Goal: Task Accomplishment & Management: Manage account settings

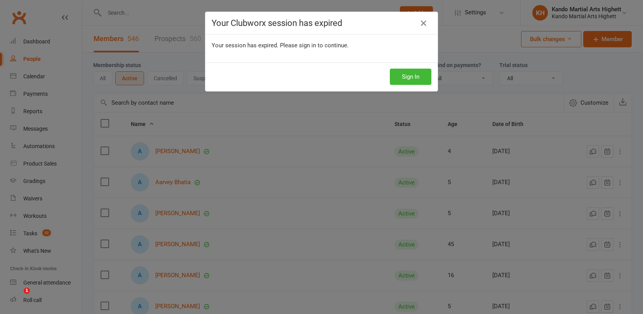
select select "100"
click at [427, 74] on button "Sign In" at bounding box center [411, 77] width 42 height 16
click at [407, 73] on button "Sign In" at bounding box center [411, 77] width 42 height 16
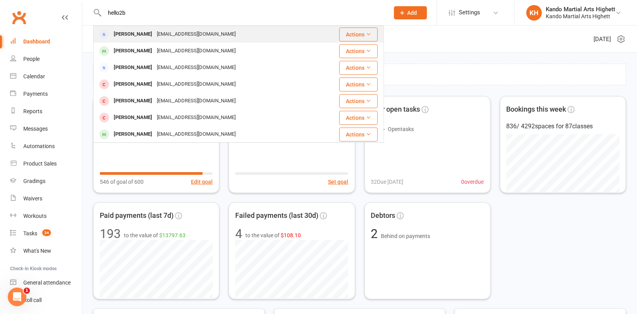
type input "hello2b"
click at [142, 35] on div "Bhavik Mehta" at bounding box center [132, 34] width 43 height 11
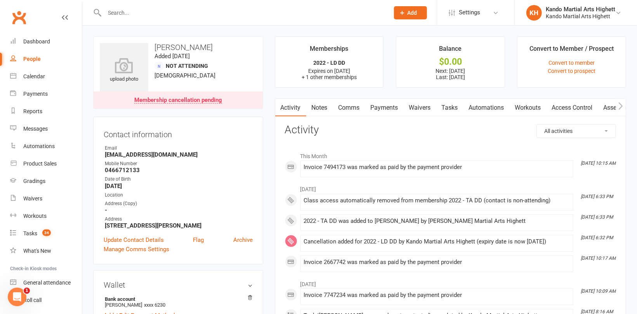
click at [182, 43] on h3 "Bhavik Mehta" at bounding box center [178, 47] width 157 height 9
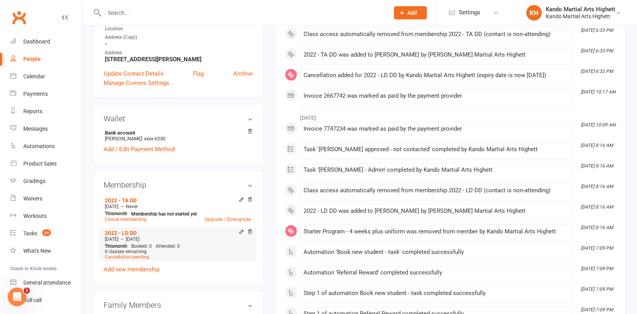
scroll to position [233, 0]
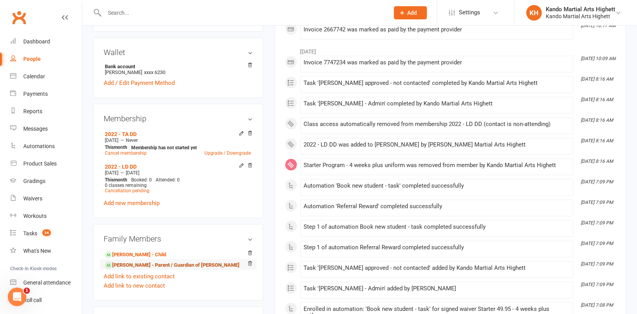
click at [147, 267] on link "Sonia Mehta - Parent / Guardian of Sovik Mehta" at bounding box center [172, 266] width 135 height 8
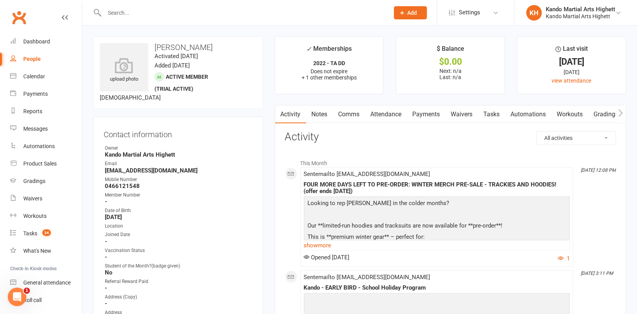
click at [390, 114] on link "Attendance" at bounding box center [386, 115] width 42 height 18
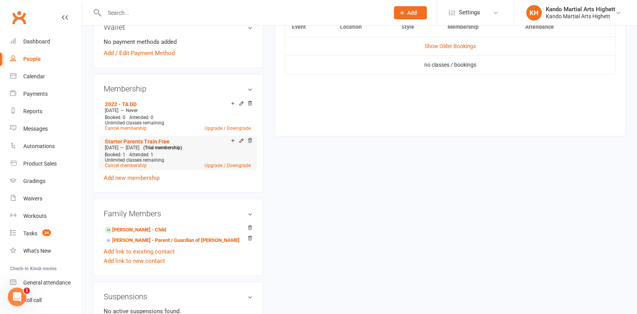
scroll to position [427, 0]
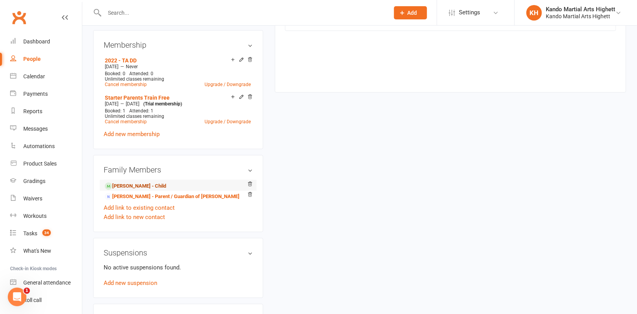
click at [152, 184] on link "Sovik Mehta - Child" at bounding box center [135, 186] width 61 height 8
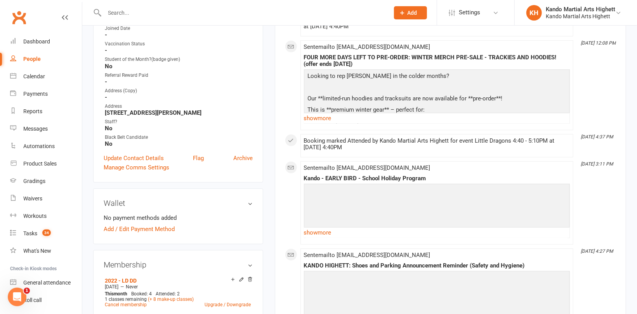
scroll to position [233, 0]
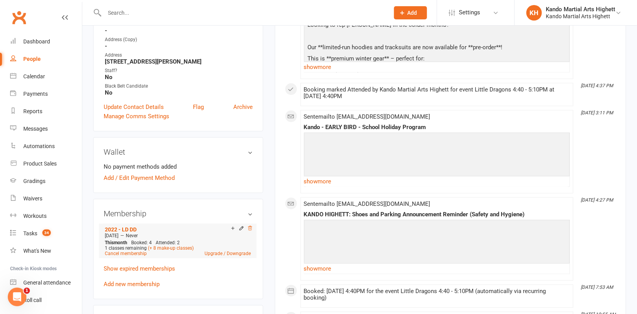
click at [252, 228] on icon at bounding box center [249, 228] width 5 height 5
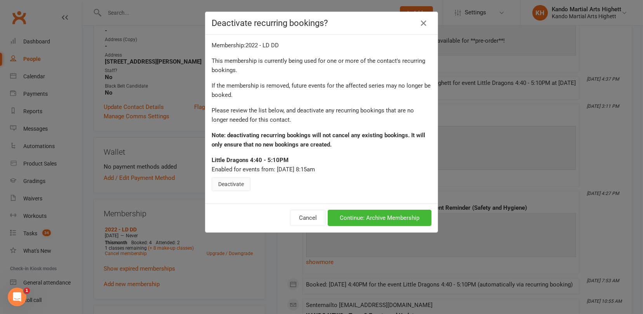
click at [233, 187] on button "Deactivate" at bounding box center [231, 184] width 39 height 14
click at [385, 219] on button "Continue: Archive Membership" at bounding box center [380, 218] width 104 height 16
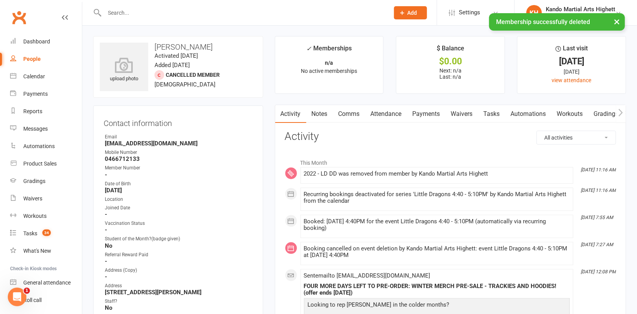
scroll to position [0, 0]
click at [391, 114] on link "Attendance" at bounding box center [386, 115] width 42 height 18
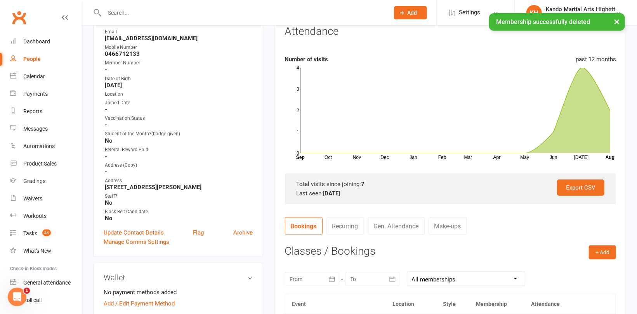
scroll to position [155, 0]
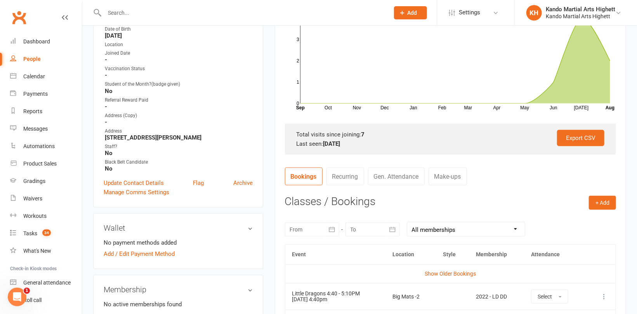
click at [269, 201] on main "✓ Memberships n/a No active memberships $ Balance $0.00 Next: n/a Last: n/a Las…" at bounding box center [450, 251] width 363 height 740
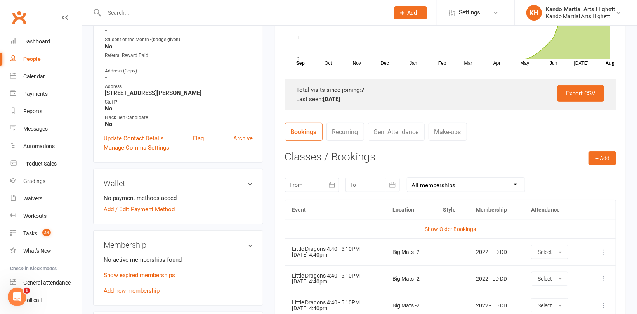
scroll to position [233, 0]
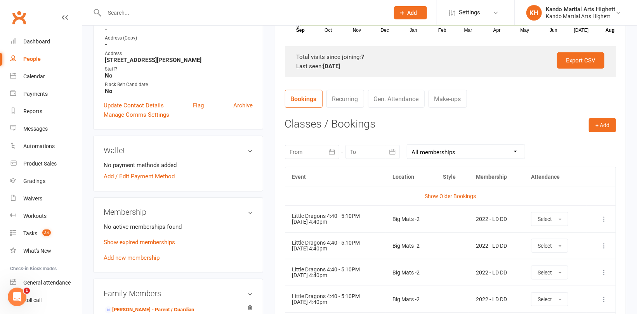
click at [604, 220] on icon at bounding box center [604, 219] width 8 height 8
click at [544, 267] on link "Remove booking" at bounding box center [569, 266] width 77 height 16
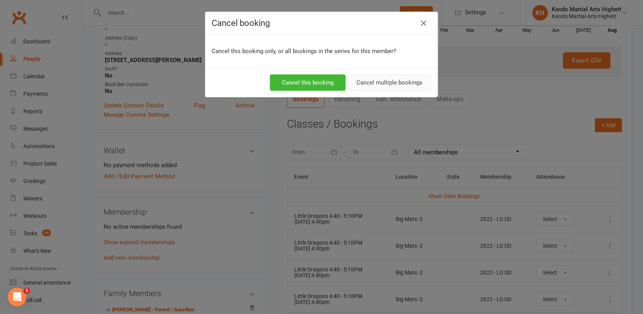
click at [380, 83] on button "Cancel multiple bookings" at bounding box center [389, 83] width 84 height 16
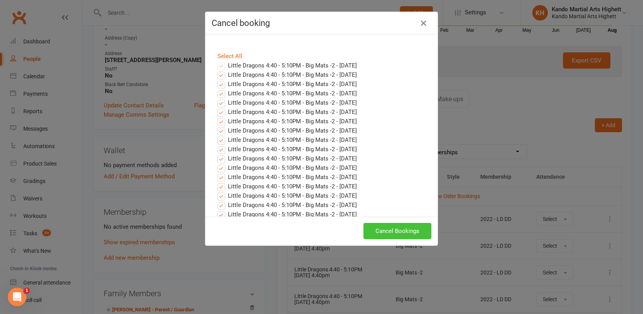
click at [385, 229] on button "Cancel Bookings" at bounding box center [397, 231] width 68 height 16
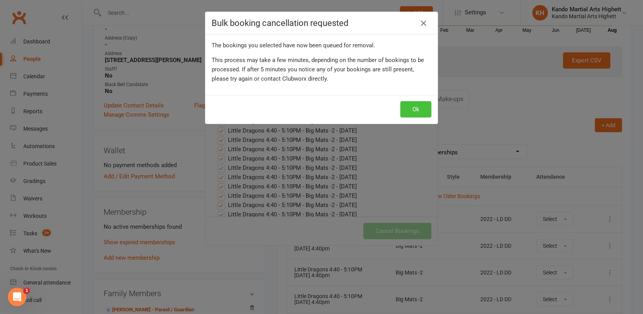
click at [408, 107] on button "Ok" at bounding box center [415, 109] width 31 height 16
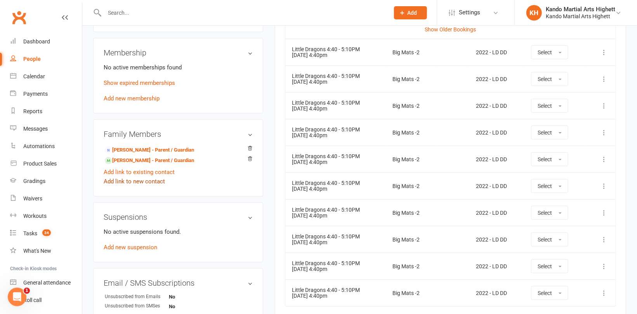
scroll to position [434, 0]
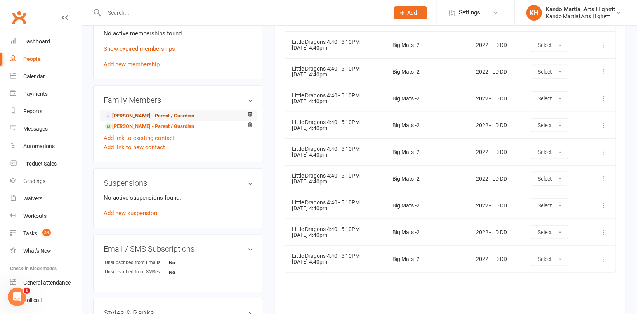
click at [131, 116] on link "Bhavik Mehta - Parent / Guardian" at bounding box center [149, 116] width 89 height 8
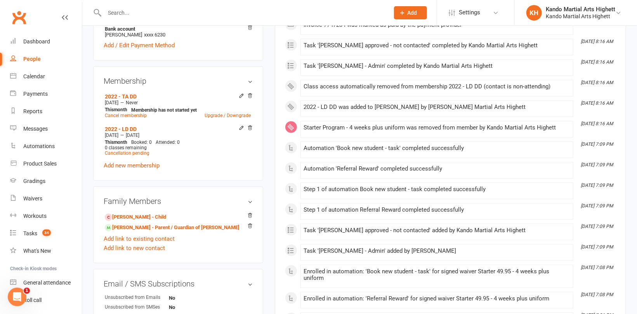
scroll to position [272, 0]
click at [250, 126] on icon at bounding box center [250, 127] width 4 height 4
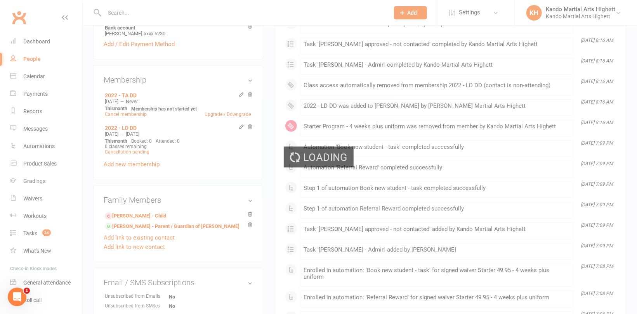
scroll to position [260, 0]
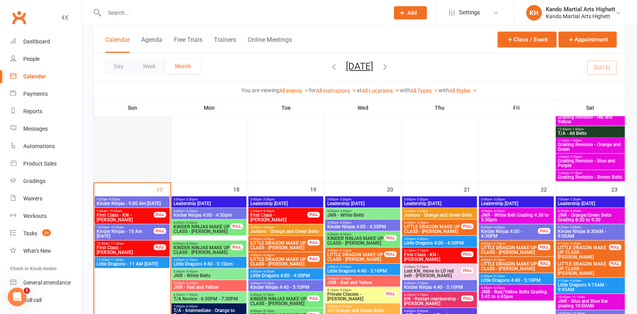
scroll to position [893, 0]
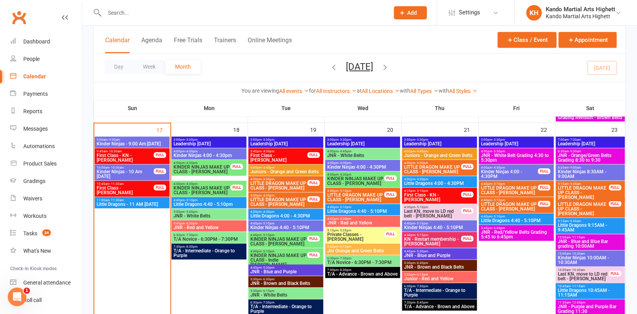
click at [123, 189] on span "First Class - [PERSON_NAME]" at bounding box center [125, 190] width 58 height 9
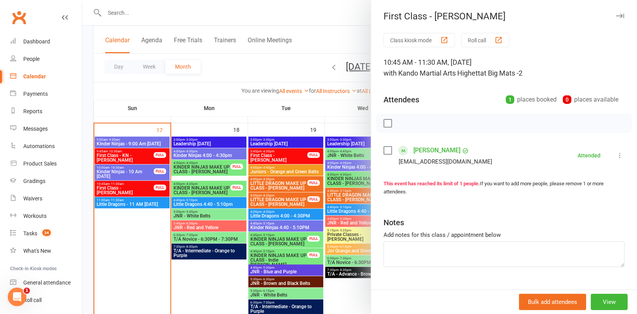
click at [430, 150] on link "[PERSON_NAME]" at bounding box center [436, 150] width 47 height 12
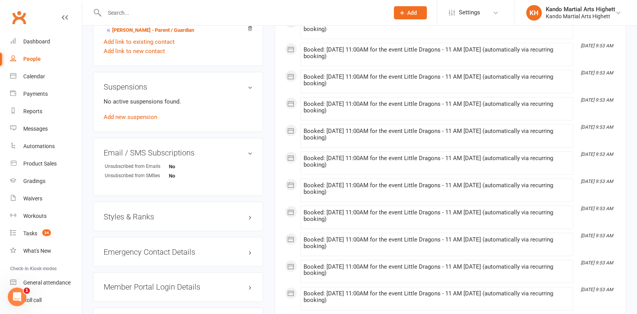
scroll to position [582, 0]
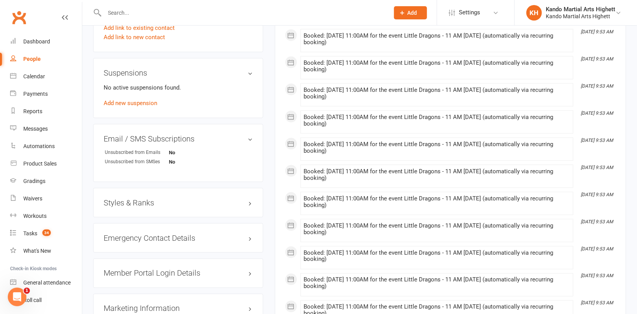
click at [144, 203] on h3 "Styles & Ranks" at bounding box center [178, 203] width 149 height 9
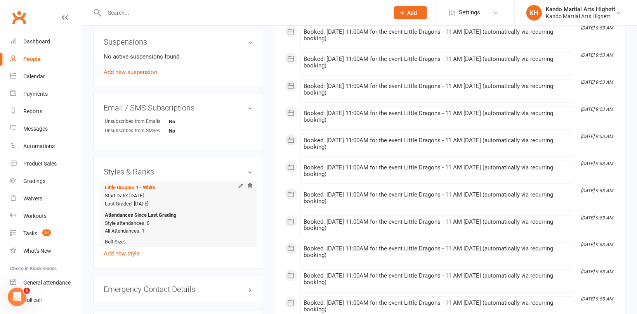
scroll to position [660, 0]
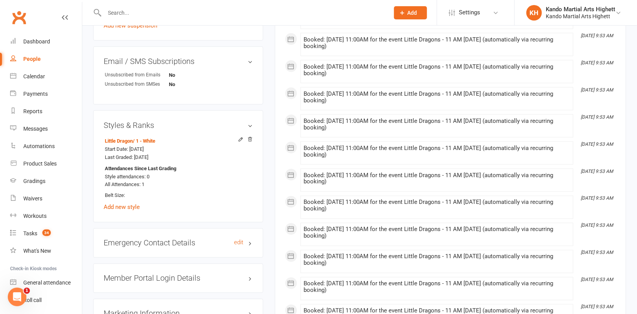
click at [143, 241] on h3 "Emergency Contact Details edit" at bounding box center [178, 243] width 149 height 9
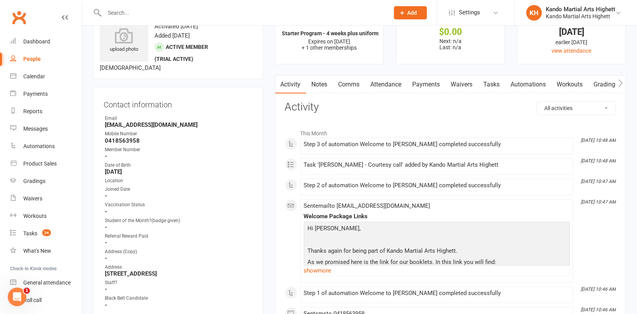
scroll to position [0, 0]
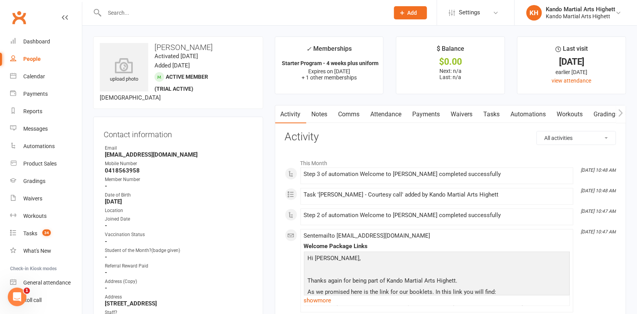
click at [154, 18] on div at bounding box center [238, 12] width 291 height 25
click at [170, 15] on input "text" at bounding box center [243, 12] width 282 height 11
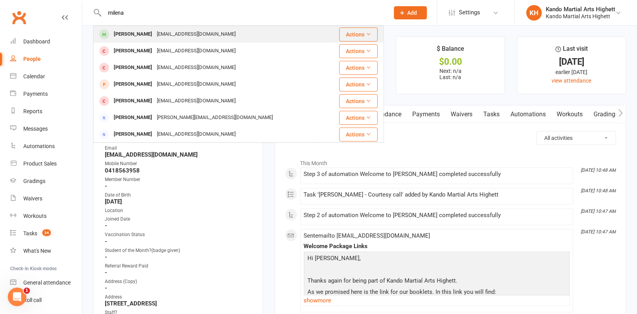
type input "milena"
click at [156, 36] on div "[EMAIL_ADDRESS][DOMAIN_NAME]" at bounding box center [195, 34] width 83 height 11
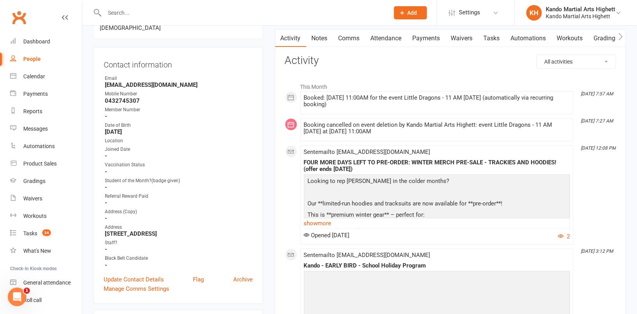
scroll to position [39, 0]
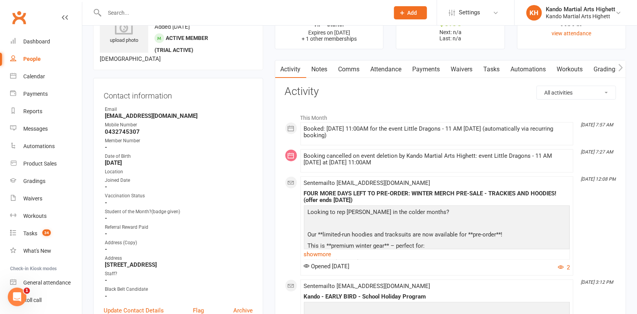
click at [378, 69] on link "Attendance" at bounding box center [386, 70] width 42 height 18
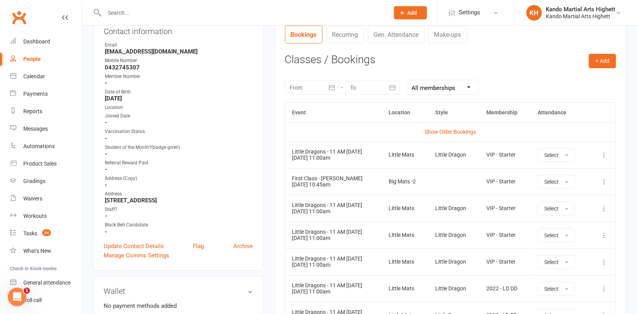
scroll to position [155, 0]
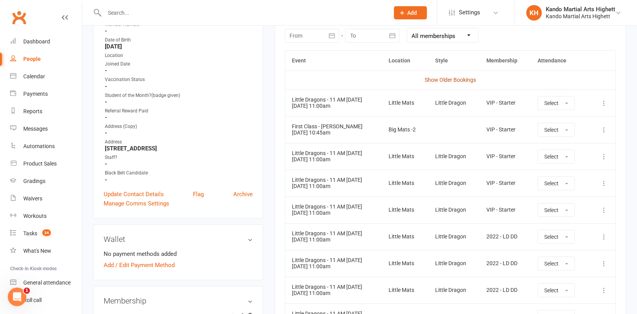
click at [439, 80] on link "Show Older Bookings" at bounding box center [450, 80] width 51 height 6
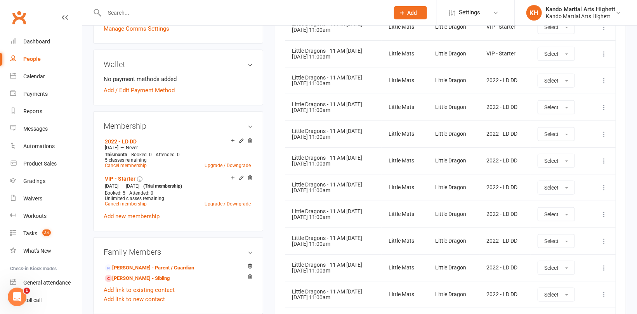
scroll to position [388, 0]
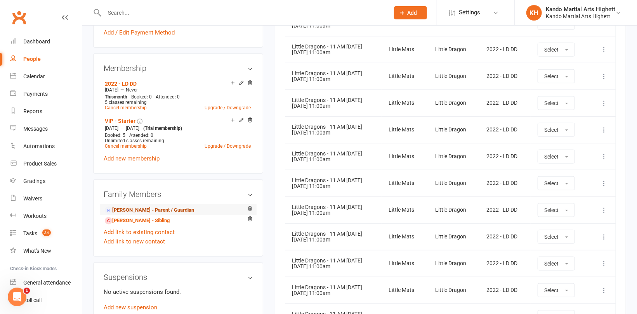
click at [125, 211] on link "[PERSON_NAME] - Parent / Guardian" at bounding box center [149, 210] width 89 height 8
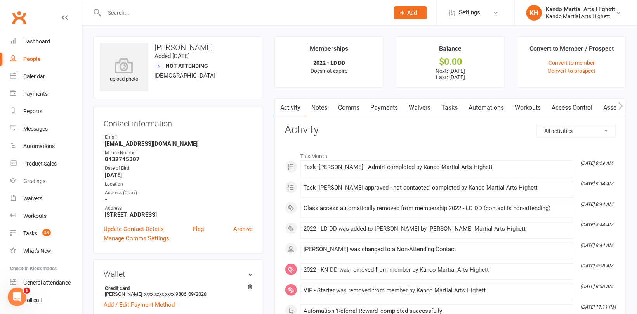
click at [389, 107] on link "Payments" at bounding box center [384, 108] width 38 height 18
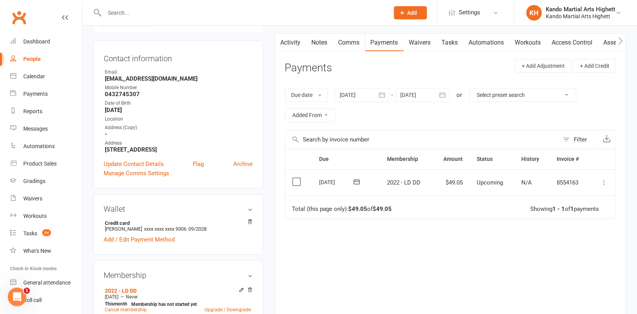
scroll to position [78, 0]
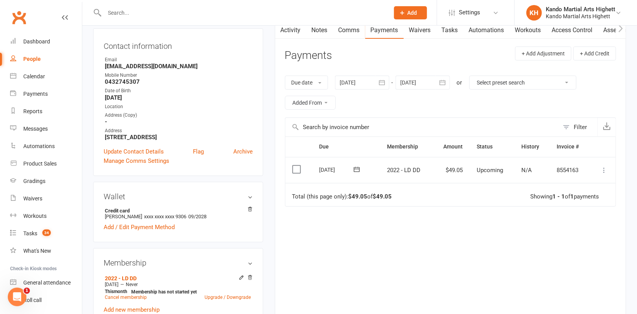
click at [499, 206] on div "Due Contact Membership Amount Status History Invoice # Select this [DATE] [PERS…" at bounding box center [450, 222] width 331 height 170
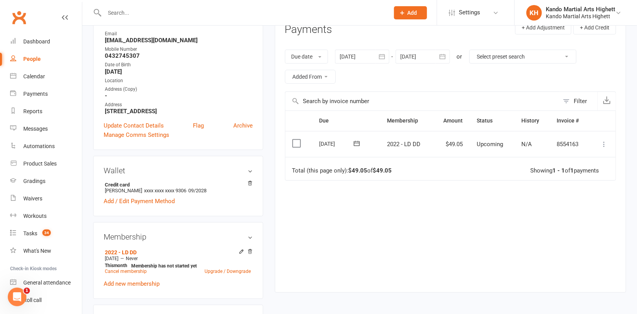
scroll to position [155, 0]
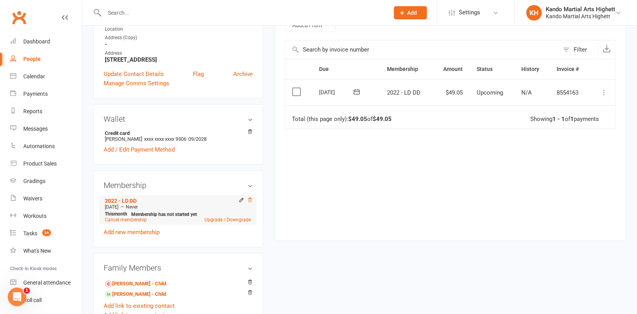
click at [250, 199] on icon at bounding box center [249, 200] width 5 height 5
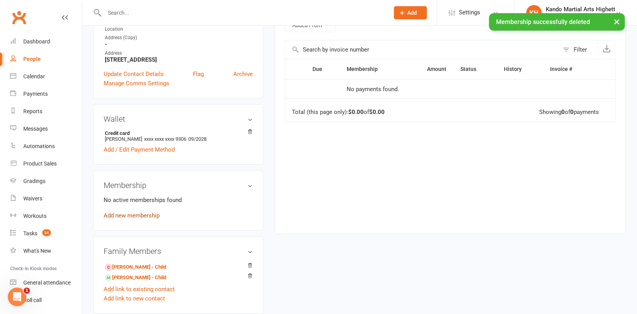
click at [140, 217] on link "Add new membership" at bounding box center [132, 215] width 56 height 7
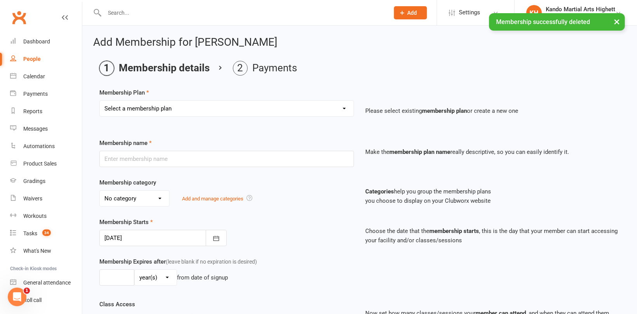
click at [173, 106] on select "Select a membership plan Create new Membership Plan Starter Program - 4 weeks p…" at bounding box center [227, 109] width 254 height 16
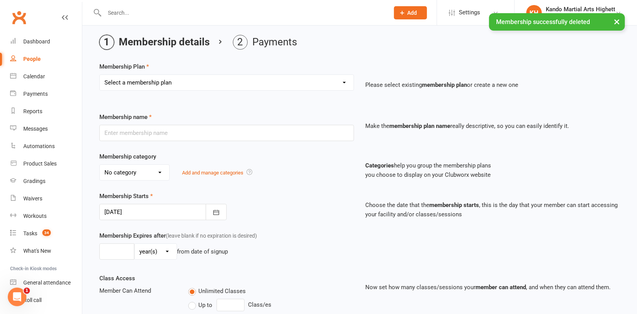
scroll to position [39, 0]
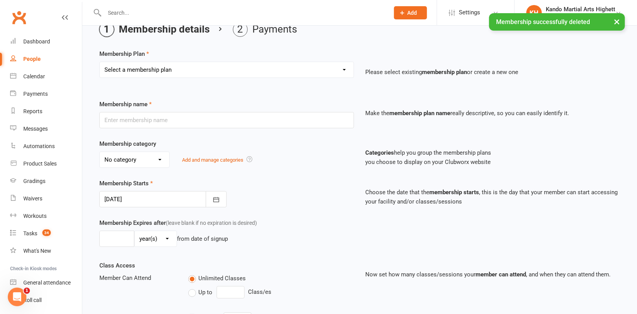
click at [180, 74] on select "Select a membership plan Create new Membership Plan Starter Program - 4 weeks p…" at bounding box center [227, 70] width 254 height 16
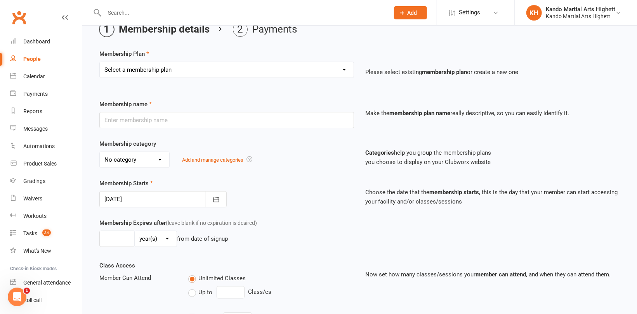
select select "13"
click at [100, 62] on select "Select a membership plan Create new Membership Plan Starter Program - 4 weeks p…" at bounding box center [227, 70] width 254 height 16
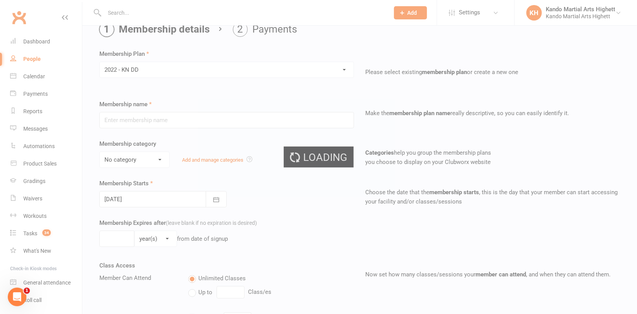
type input "2022 - KN DD"
select select "5"
type input "0"
type input "5"
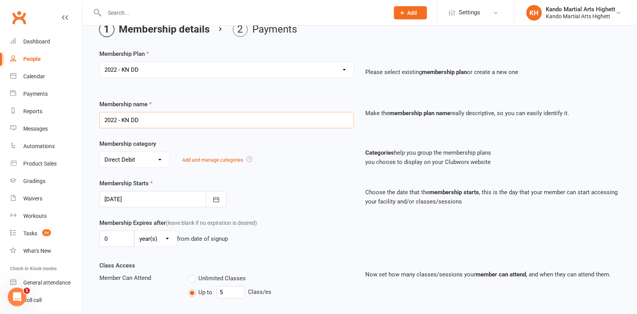
click at [150, 117] on input "2022 - KN DD" at bounding box center [226, 120] width 255 height 16
click at [222, 69] on select "Select a membership plan Create new Membership Plan Starter Program - 4 weeks p…" at bounding box center [227, 70] width 254 height 16
select select "14"
click at [100, 62] on select "Select a membership plan Create new Membership Plan Starter Program - 4 weeks p…" at bounding box center [227, 70] width 254 height 16
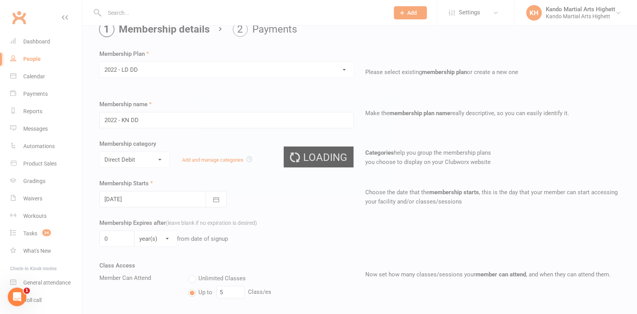
type input "2022 - LD DD"
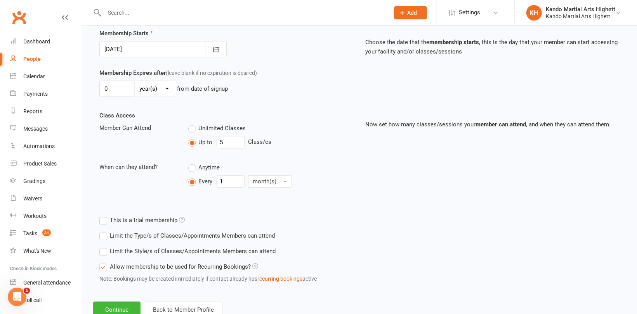
scroll to position [214, 0]
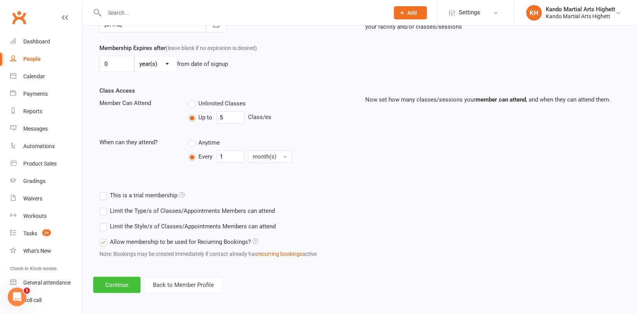
click at [119, 284] on button "Continue" at bounding box center [116, 285] width 47 height 16
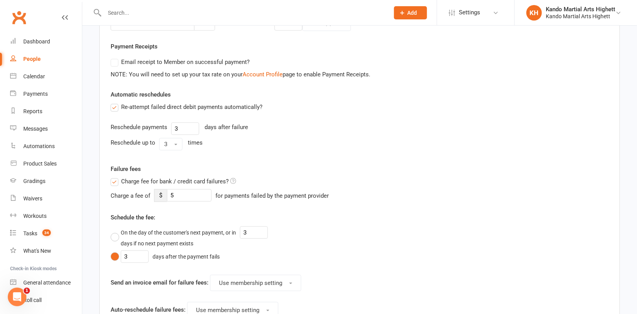
scroll to position [0, 0]
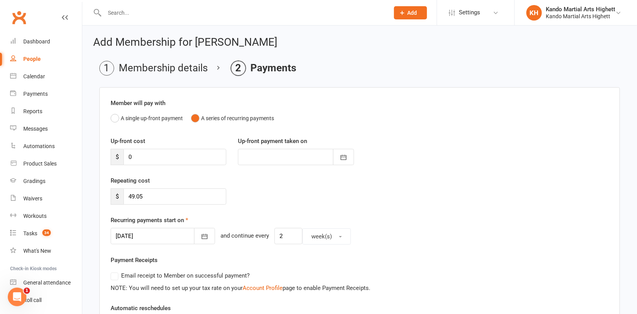
click at [163, 239] on div at bounding box center [163, 236] width 104 height 16
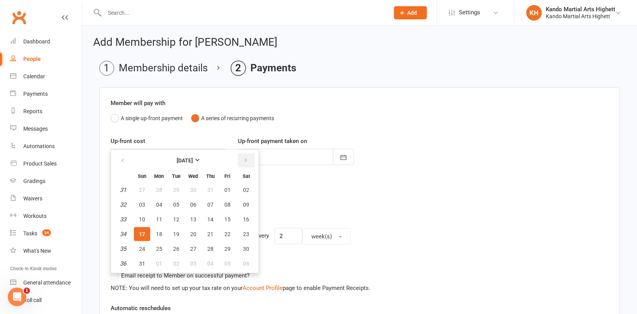
click at [243, 159] on icon "button" at bounding box center [245, 161] width 5 height 6
click at [228, 217] on span "19" at bounding box center [227, 220] width 6 height 6
type input "[DATE]"
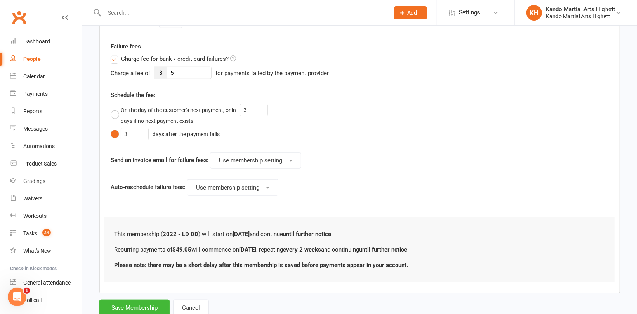
scroll to position [360, 0]
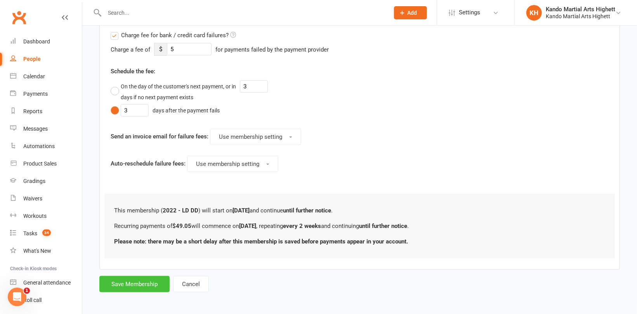
click at [130, 286] on button "Save Membership" at bounding box center [134, 284] width 70 height 16
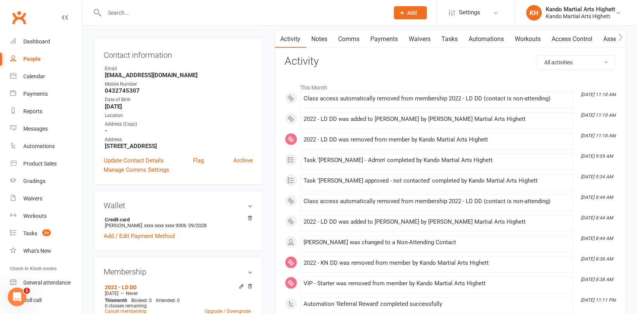
scroll to position [39, 0]
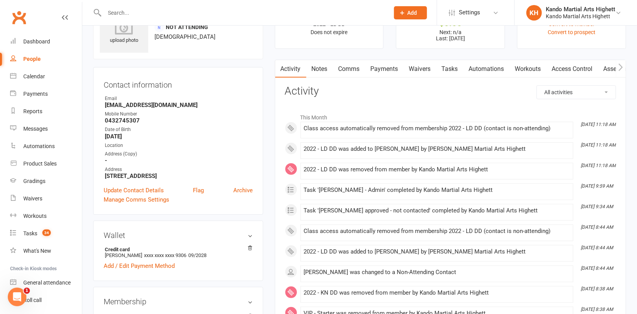
click at [389, 65] on link "Payments" at bounding box center [384, 69] width 38 height 18
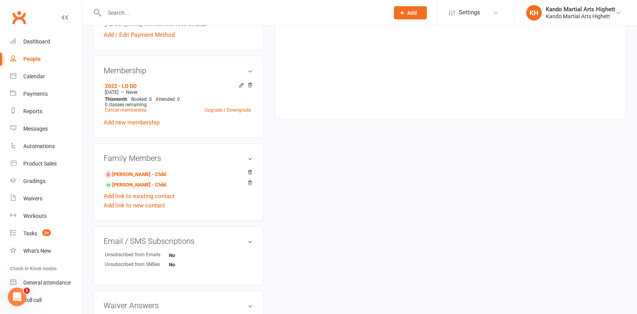
scroll to position [272, 0]
click at [129, 182] on link "[PERSON_NAME] - Child" at bounding box center [135, 184] width 61 height 8
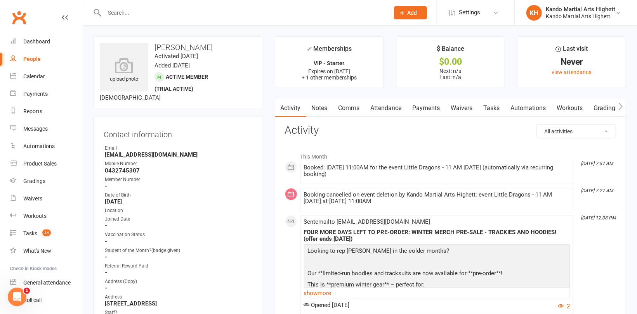
click at [386, 106] on link "Attendance" at bounding box center [386, 108] width 42 height 18
